Goal: Navigation & Orientation: Find specific page/section

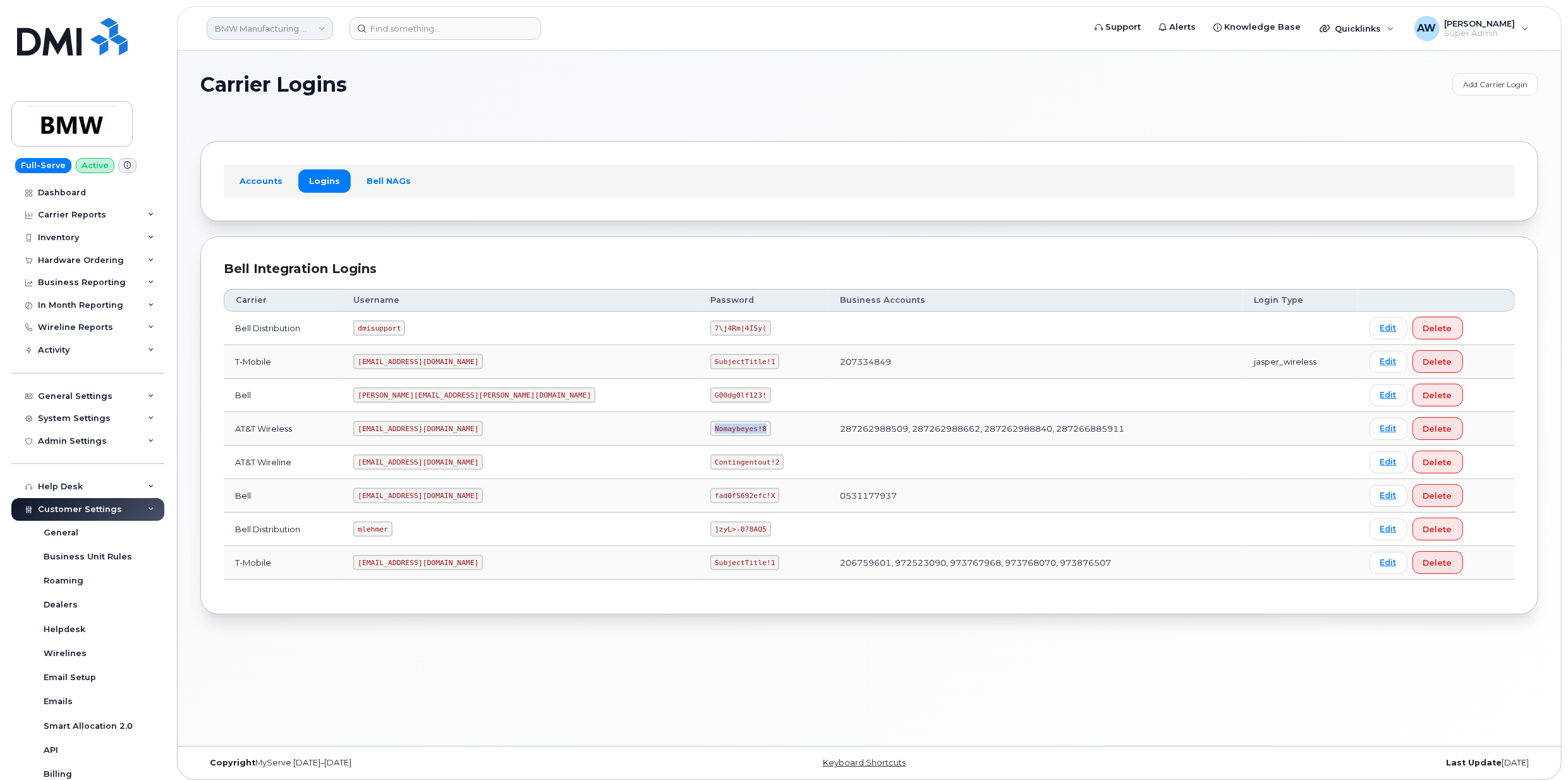
scroll to position [108, 0]
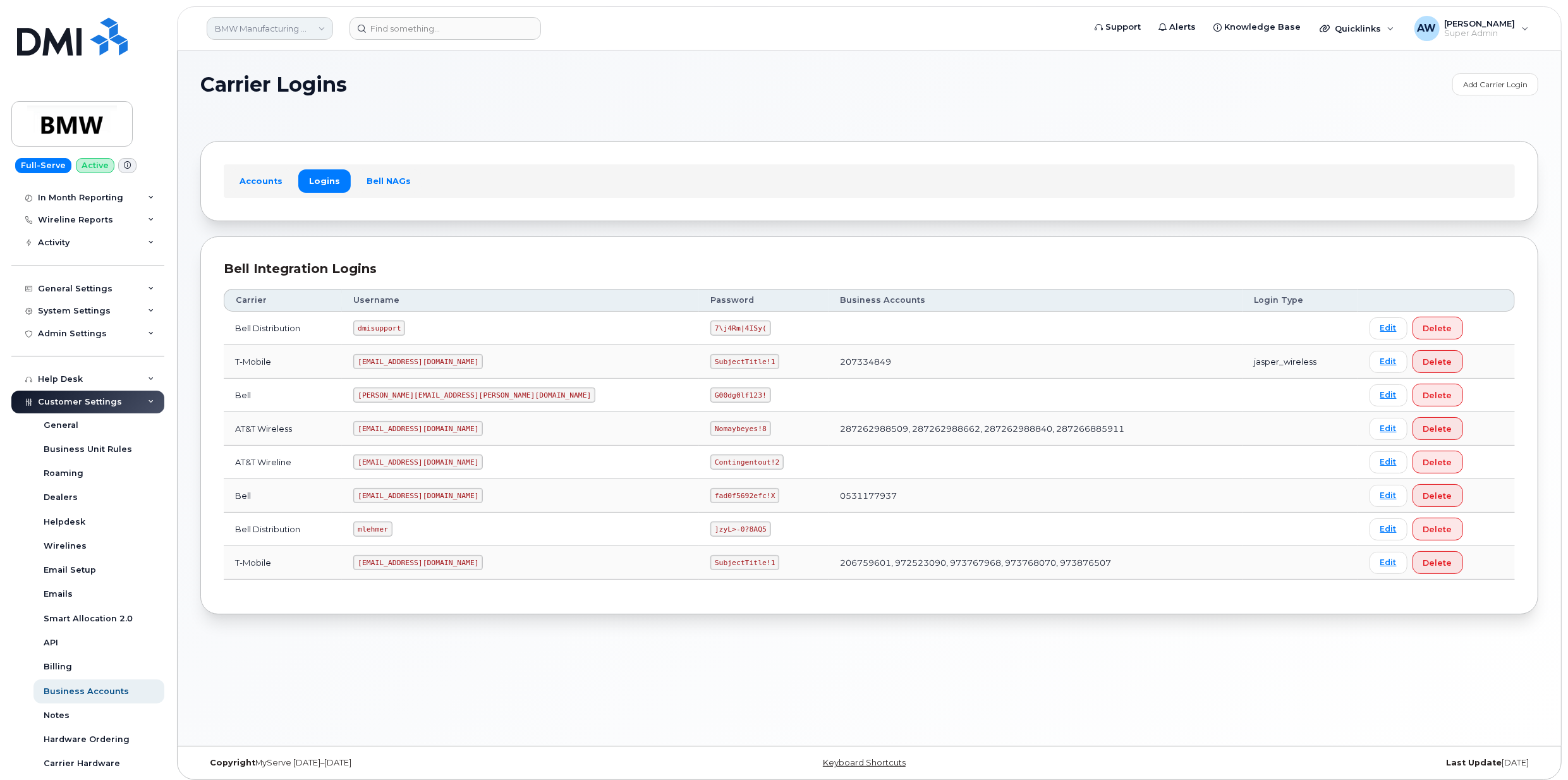
click at [231, 29] on link "BMW Manufacturing Co LLC" at bounding box center [269, 28] width 126 height 22
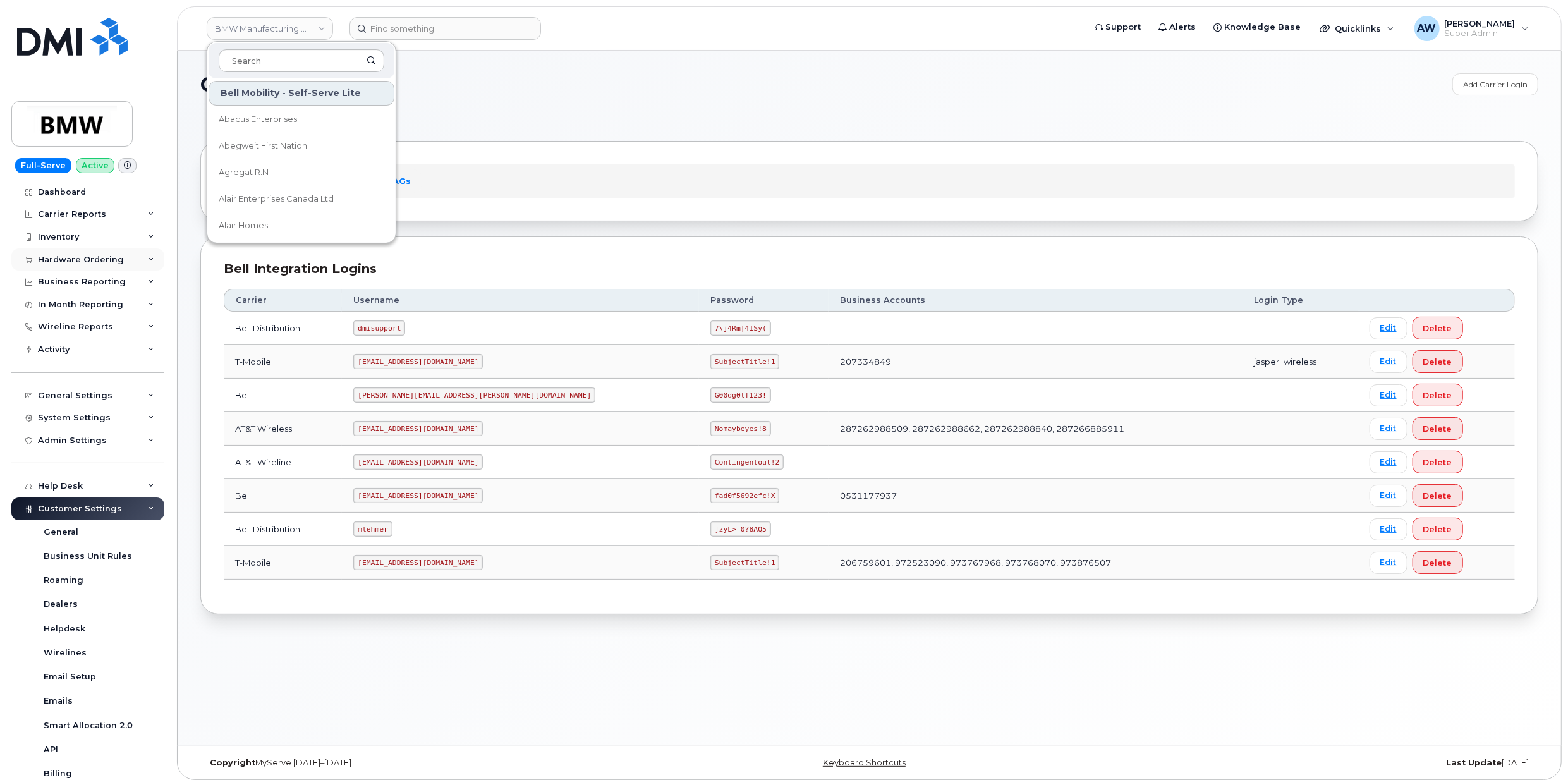
scroll to position [0, 0]
click at [76, 188] on div "Dashboard" at bounding box center [62, 193] width 48 height 10
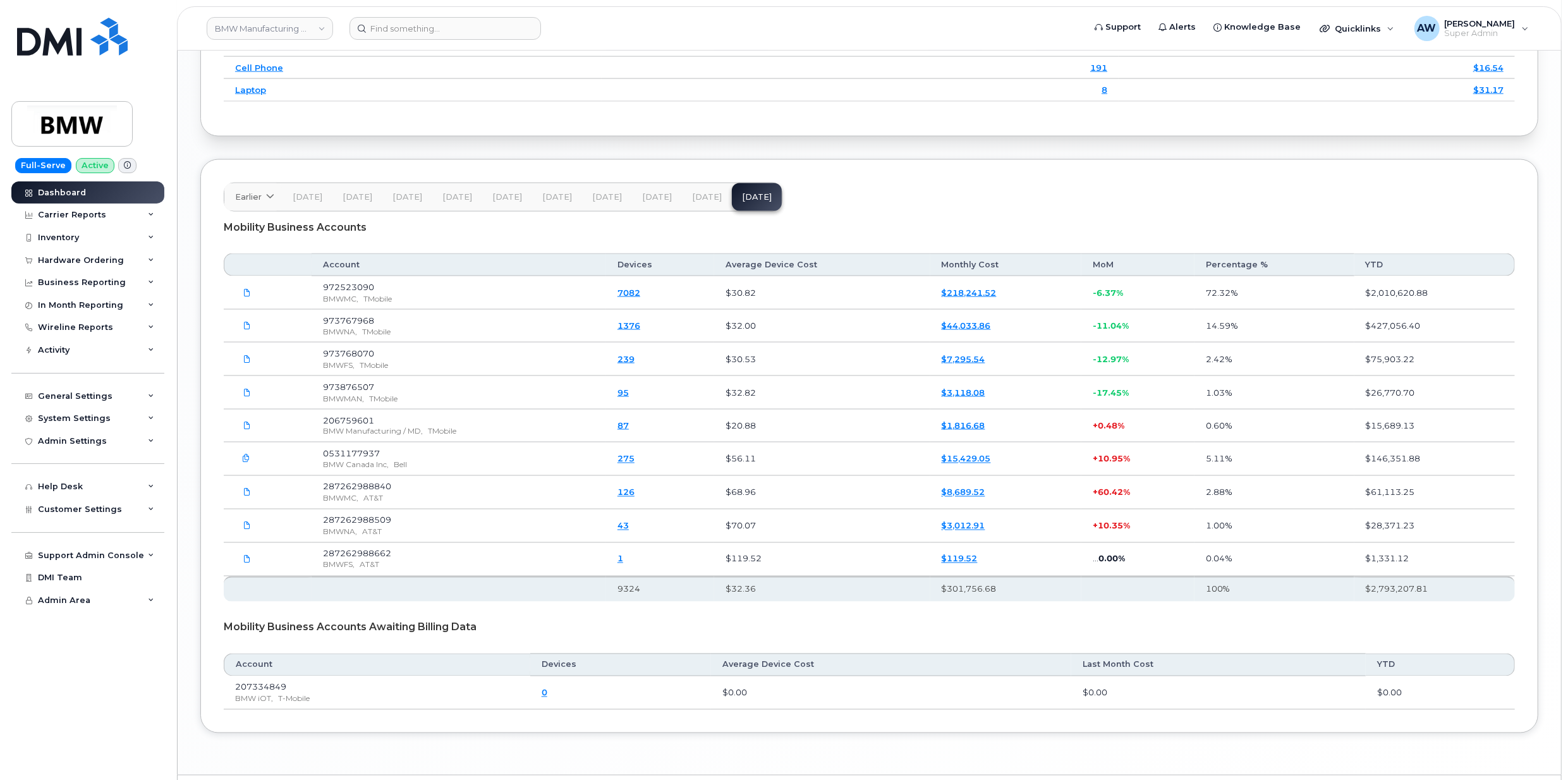
scroll to position [1951, 0]
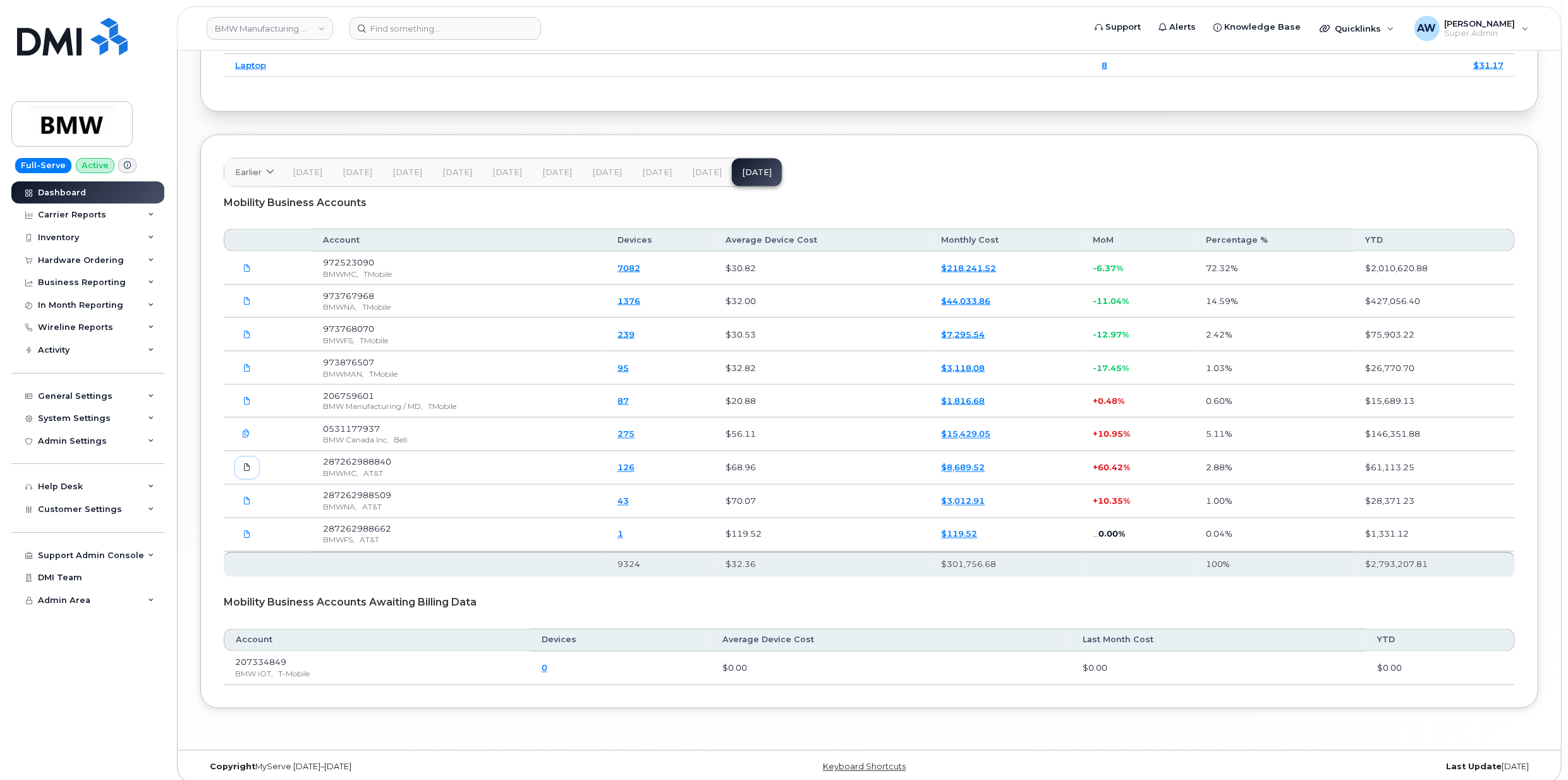
click at [251, 472] on icon at bounding box center [248, 468] width 8 height 8
click at [240, 512] on link at bounding box center [247, 501] width 24 height 22
